Goal: Answer question/provide support: Share knowledge or assist other users

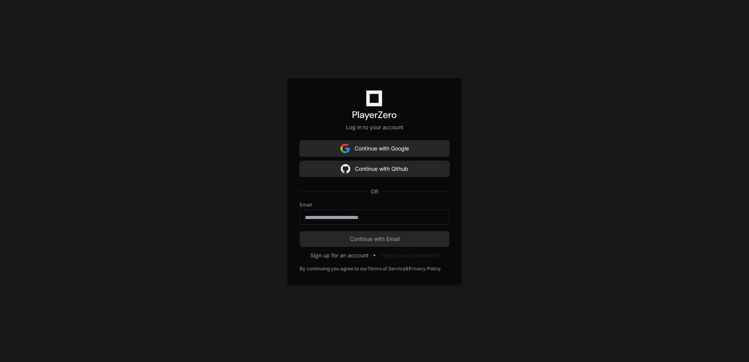
click at [333, 225] on form "Email Continue with Email" at bounding box center [375, 224] width 150 height 45
click at [338, 221] on div at bounding box center [375, 217] width 150 height 15
type input "**********"
click at [300, 231] on button "Continue with Email" at bounding box center [375, 239] width 150 height 16
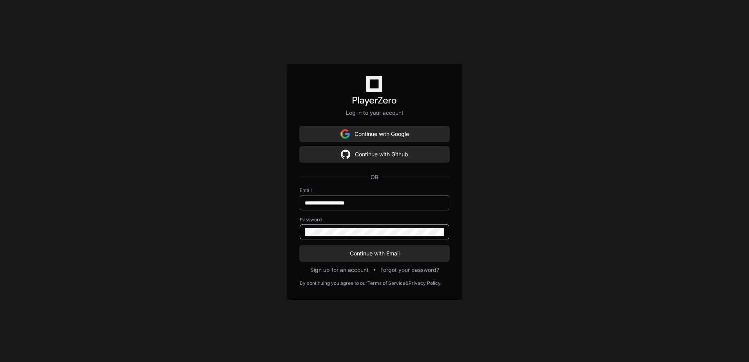
click at [300, 246] on button "Continue with Email" at bounding box center [375, 254] width 150 height 16
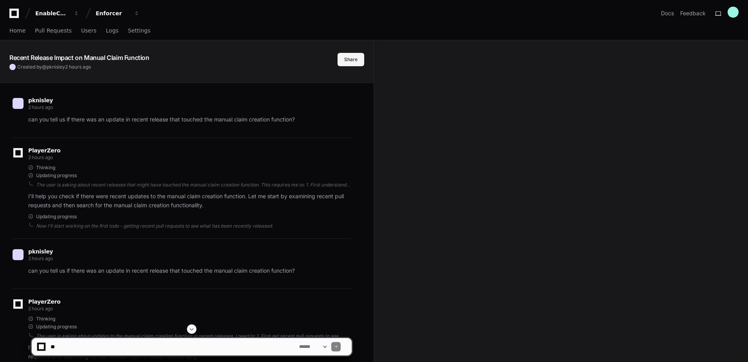
click at [356, 63] on button "Share" at bounding box center [350, 59] width 27 height 13
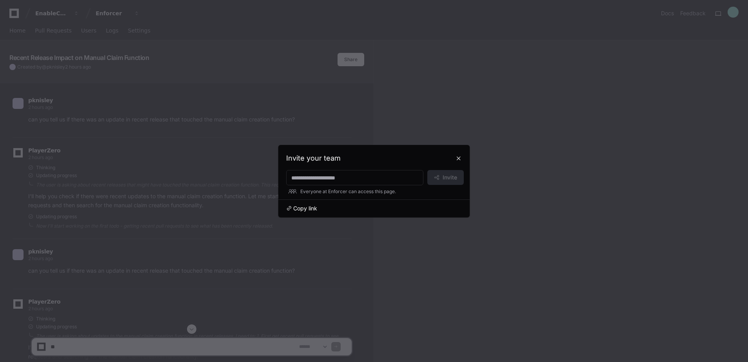
click at [301, 209] on span "Copy link" at bounding box center [305, 209] width 24 height 8
click at [457, 157] on button at bounding box center [458, 158] width 13 height 13
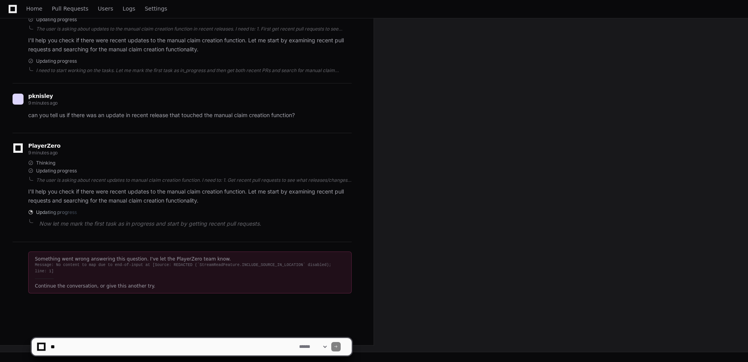
scroll to position [337, 0]
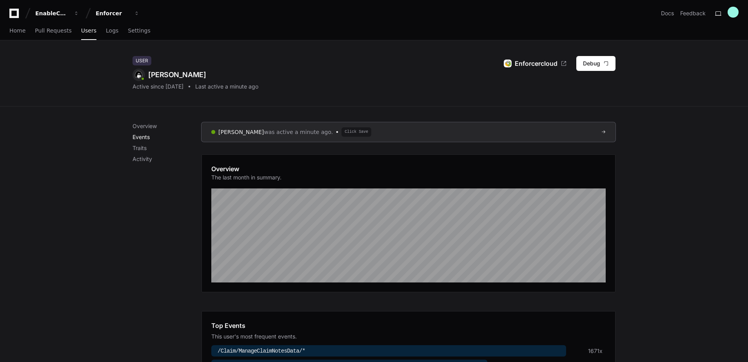
click at [146, 139] on p "Events" at bounding box center [166, 137] width 69 height 8
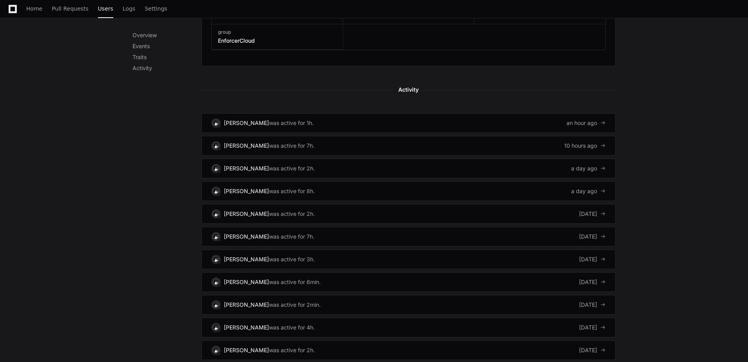
scroll to position [478, 0]
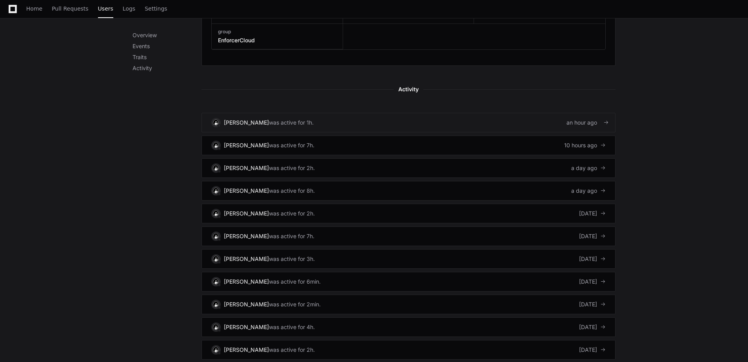
click at [495, 120] on link "Michelle Neal was active for 1h. an hour ago" at bounding box center [408, 123] width 414 height 20
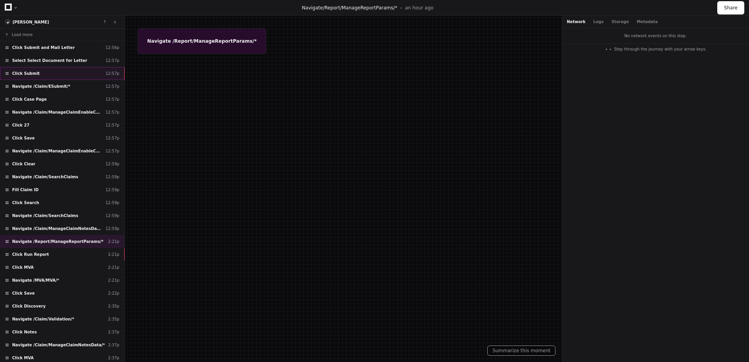
click at [62, 76] on div "Click Submit 12:57p" at bounding box center [62, 73] width 125 height 13
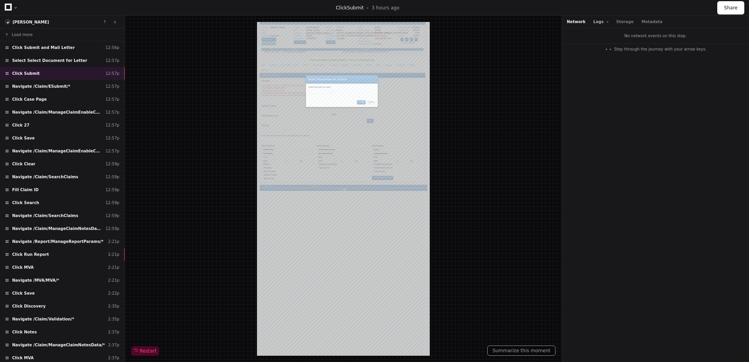
click at [596, 22] on button "Logs" at bounding box center [601, 22] width 15 height 6
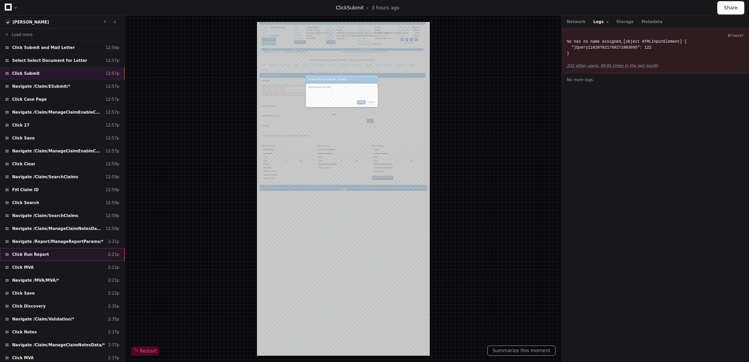
click at [64, 255] on div "Click Run Report 2:21p" at bounding box center [62, 254] width 125 height 13
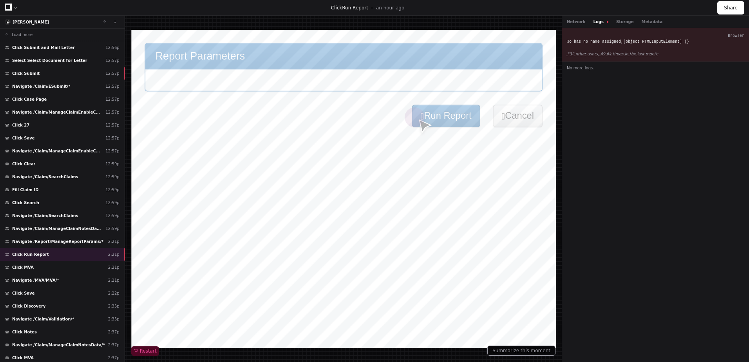
click at [596, 21] on button "Logs" at bounding box center [601, 22] width 15 height 6
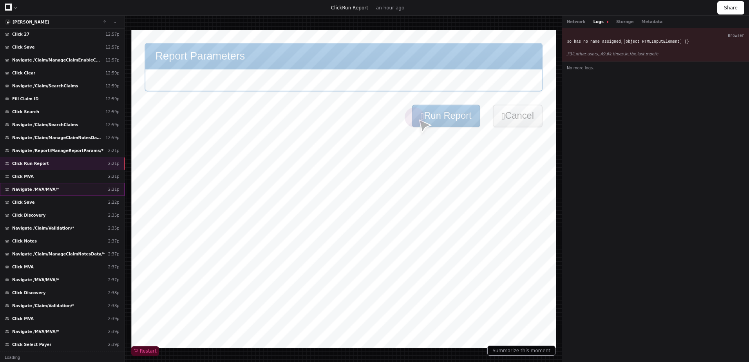
scroll to position [92, 0]
click at [63, 278] on div "Navigate /MVA/MVA/* 2:37p" at bounding box center [62, 278] width 125 height 13
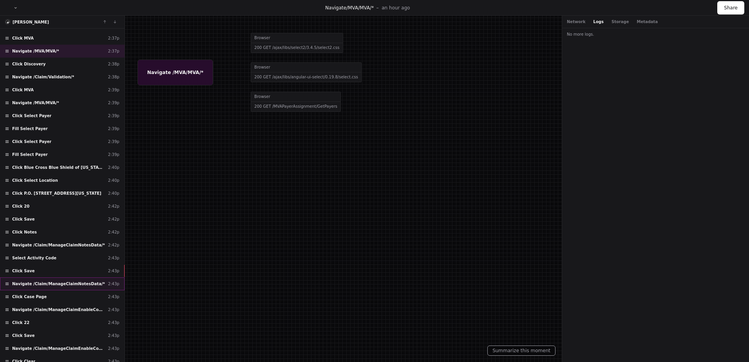
scroll to position [443, 0]
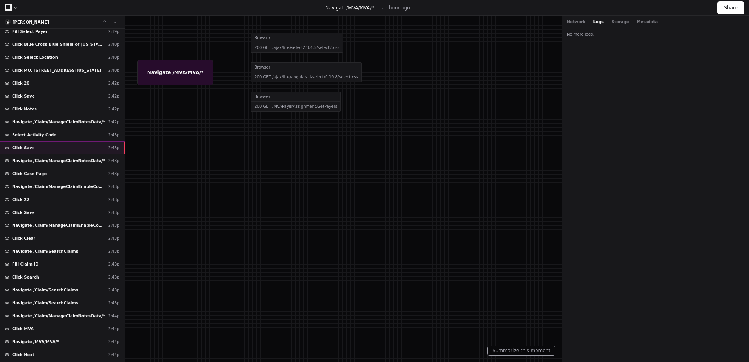
click at [44, 148] on div "Click Save 2:43p" at bounding box center [62, 147] width 125 height 13
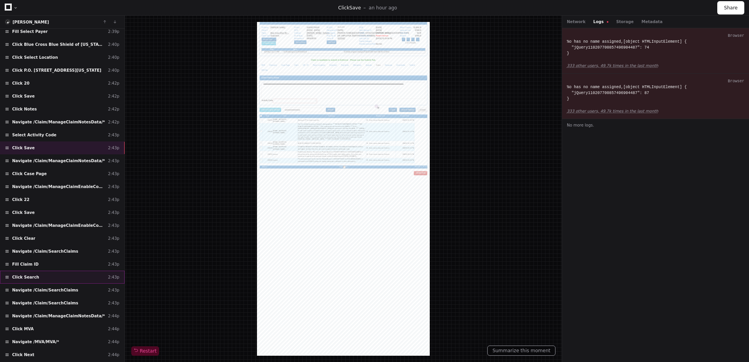
scroll to position [480, 0]
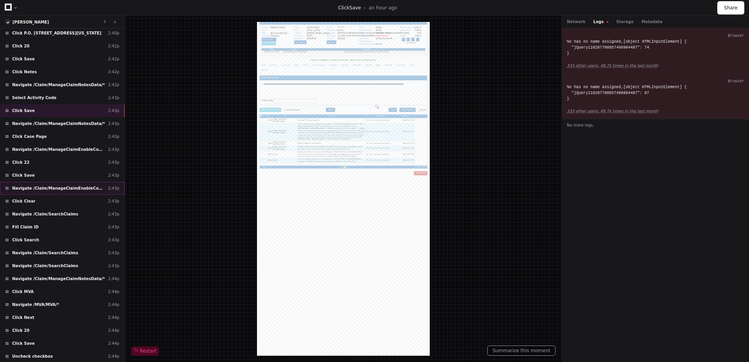
click at [78, 188] on span "Navigate /Claim/ManageClaimEnableCompCasePageData/*" at bounding box center [58, 188] width 93 height 6
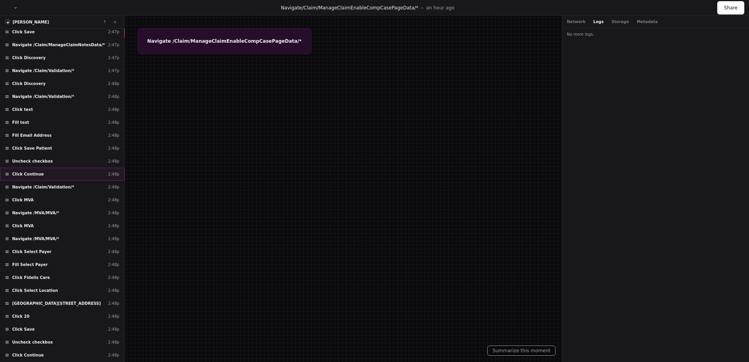
scroll to position [1219, 0]
click at [582, 24] on button "Network" at bounding box center [576, 22] width 19 height 6
click at [56, 304] on span "Click PO BOX 905, Amherst, NY 14226-0905" at bounding box center [56, 303] width 89 height 6
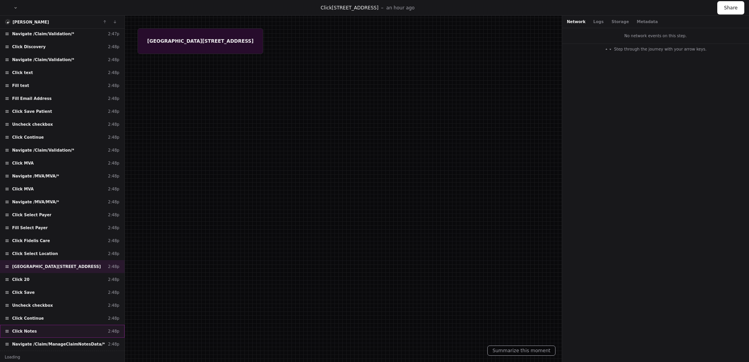
scroll to position [1256, 0]
click at [81, 199] on div "Navigate /MVA/MVA/* 2:48p" at bounding box center [62, 201] width 125 height 13
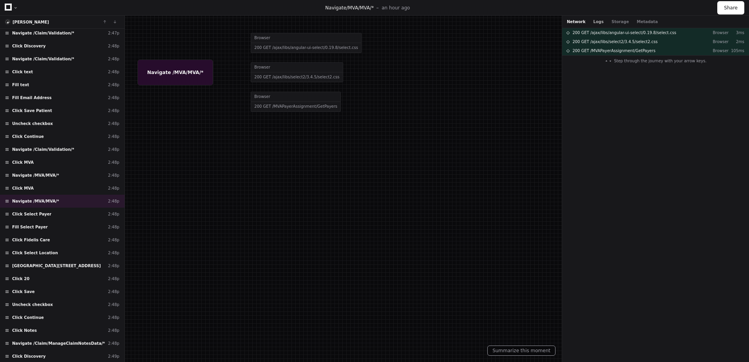
click at [594, 23] on button "Logs" at bounding box center [599, 22] width 10 height 6
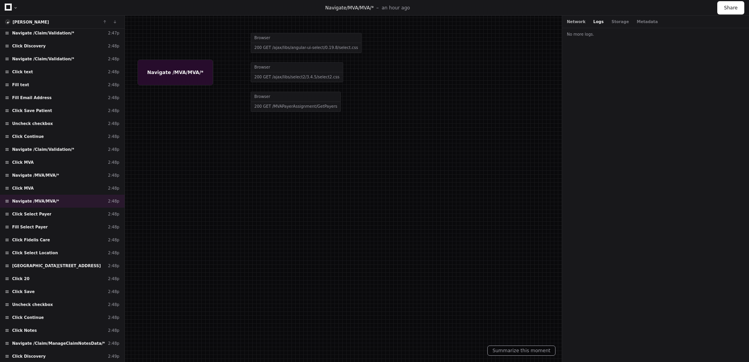
click at [577, 24] on button "Network" at bounding box center [576, 22] width 19 height 6
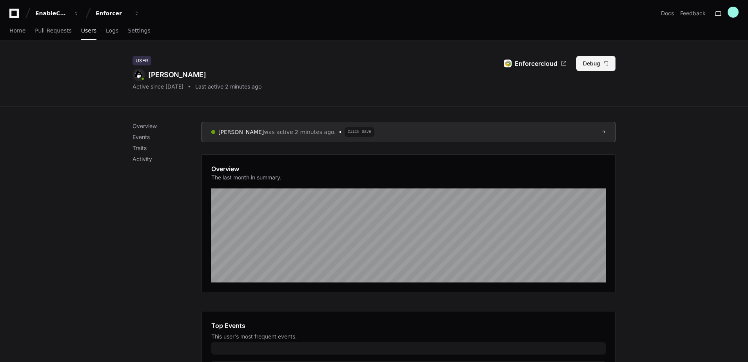
click at [597, 63] on button "Debug" at bounding box center [595, 63] width 39 height 15
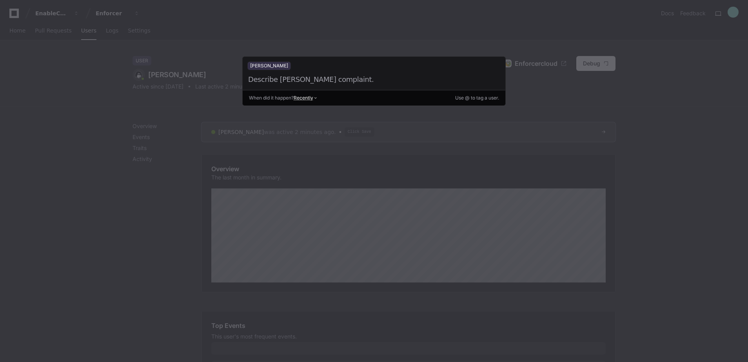
click at [288, 78] on div at bounding box center [364, 79] width 235 height 11
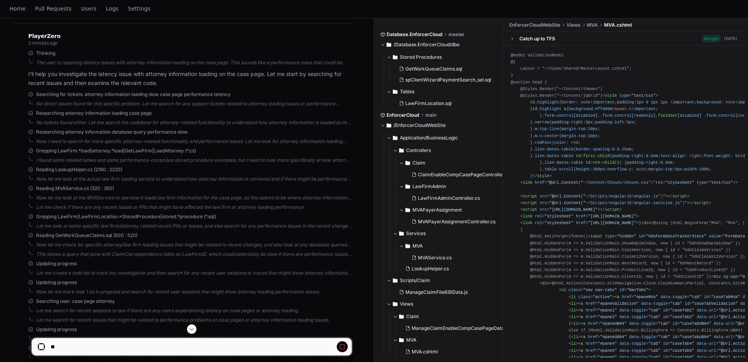
scroll to position [1, 0]
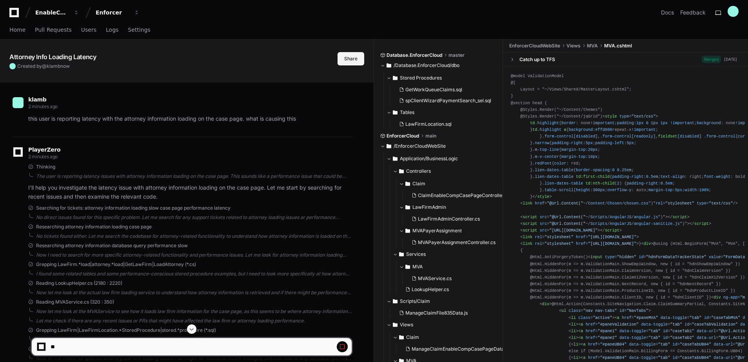
click at [350, 62] on button "Share" at bounding box center [350, 58] width 27 height 13
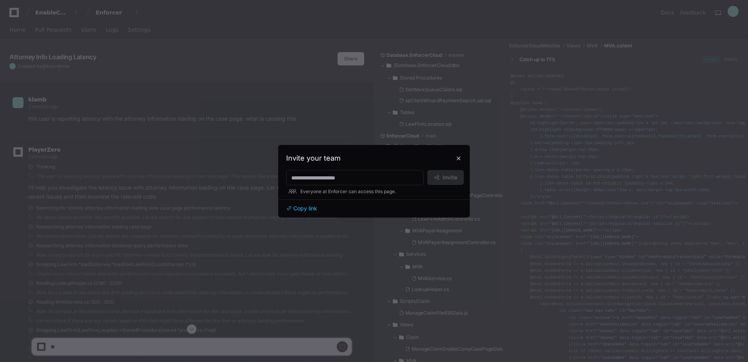
scroll to position [0, 0]
click at [306, 208] on span "Copy link" at bounding box center [305, 209] width 24 height 8
click at [455, 158] on button at bounding box center [458, 158] width 13 height 13
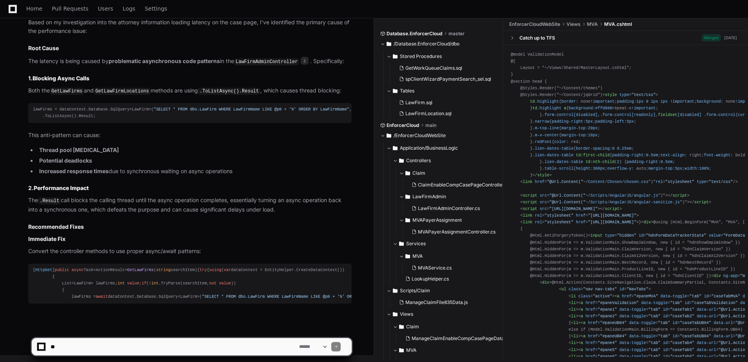
scroll to position [642, 0]
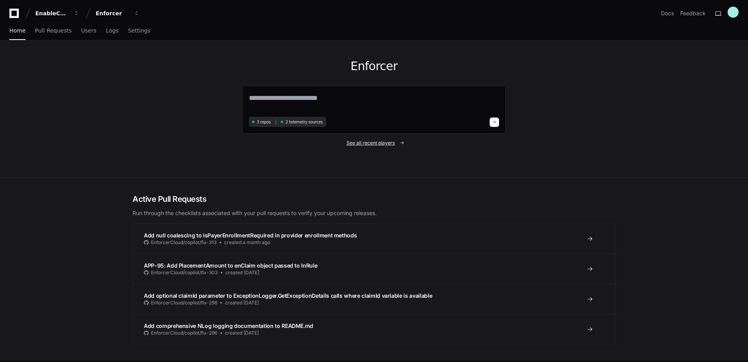
click at [379, 143] on span "See all recent players" at bounding box center [370, 143] width 48 height 6
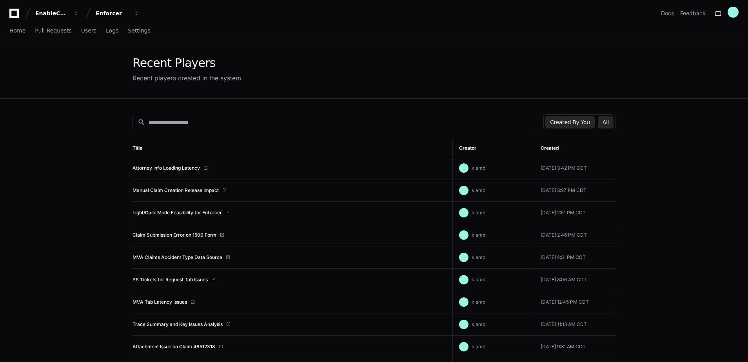
click at [606, 121] on button "All" at bounding box center [606, 122] width 16 height 13
